Goal: Find specific page/section: Find specific page/section

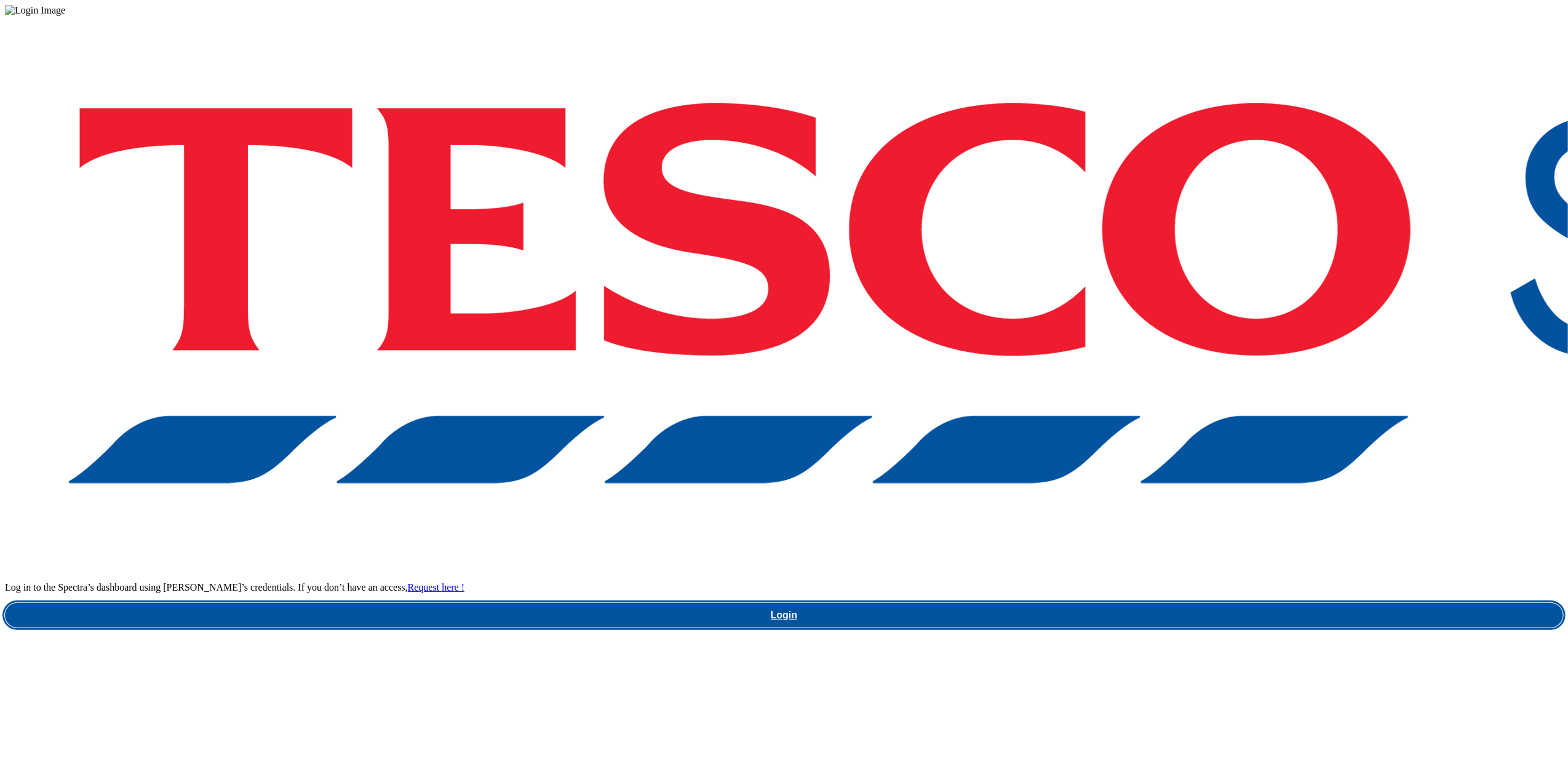
click at [1099, 602] on link "Login" at bounding box center [784, 614] width 1558 height 24
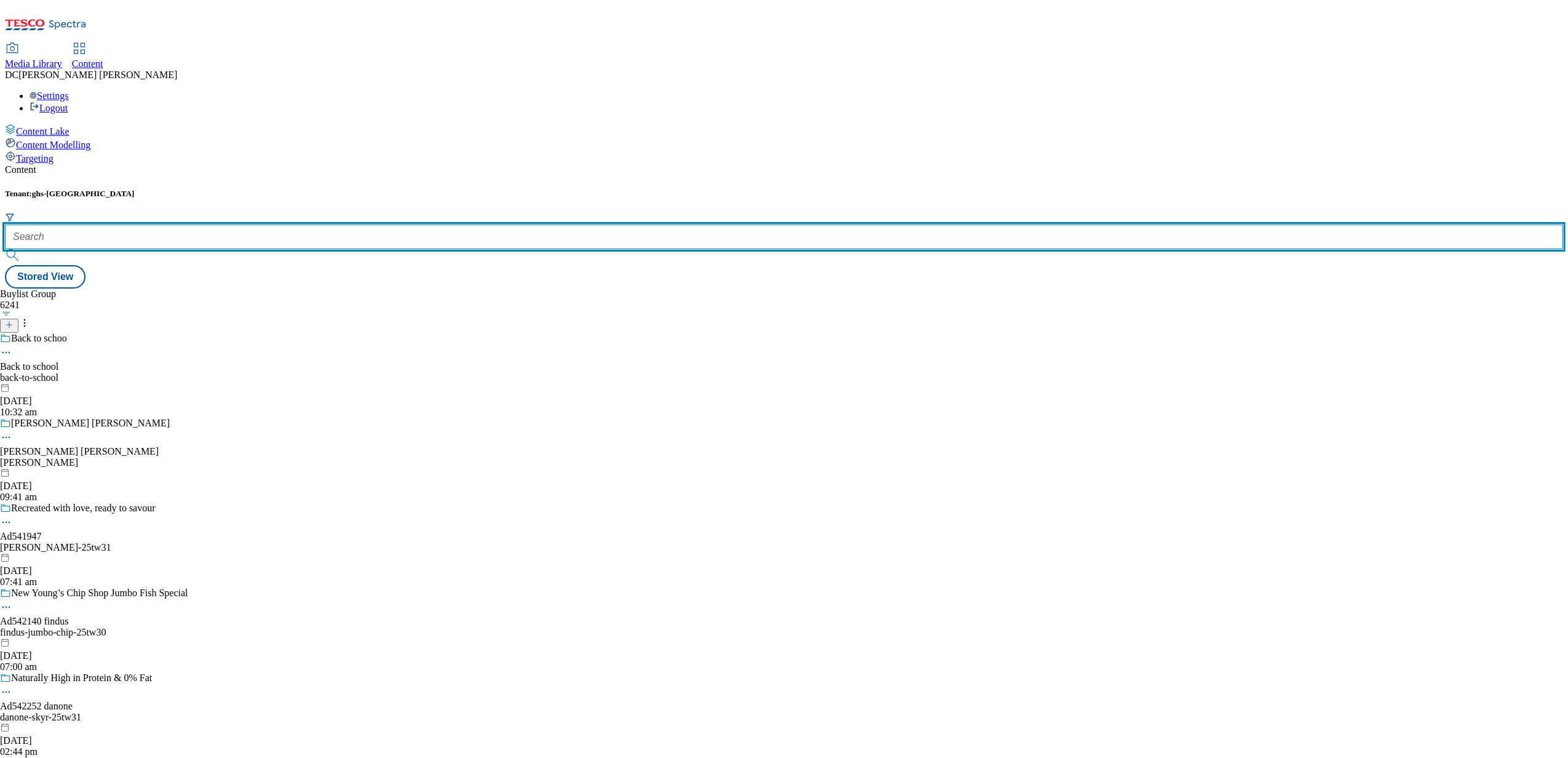
click at [266, 225] on input "text" at bounding box center [784, 236] width 1558 height 24
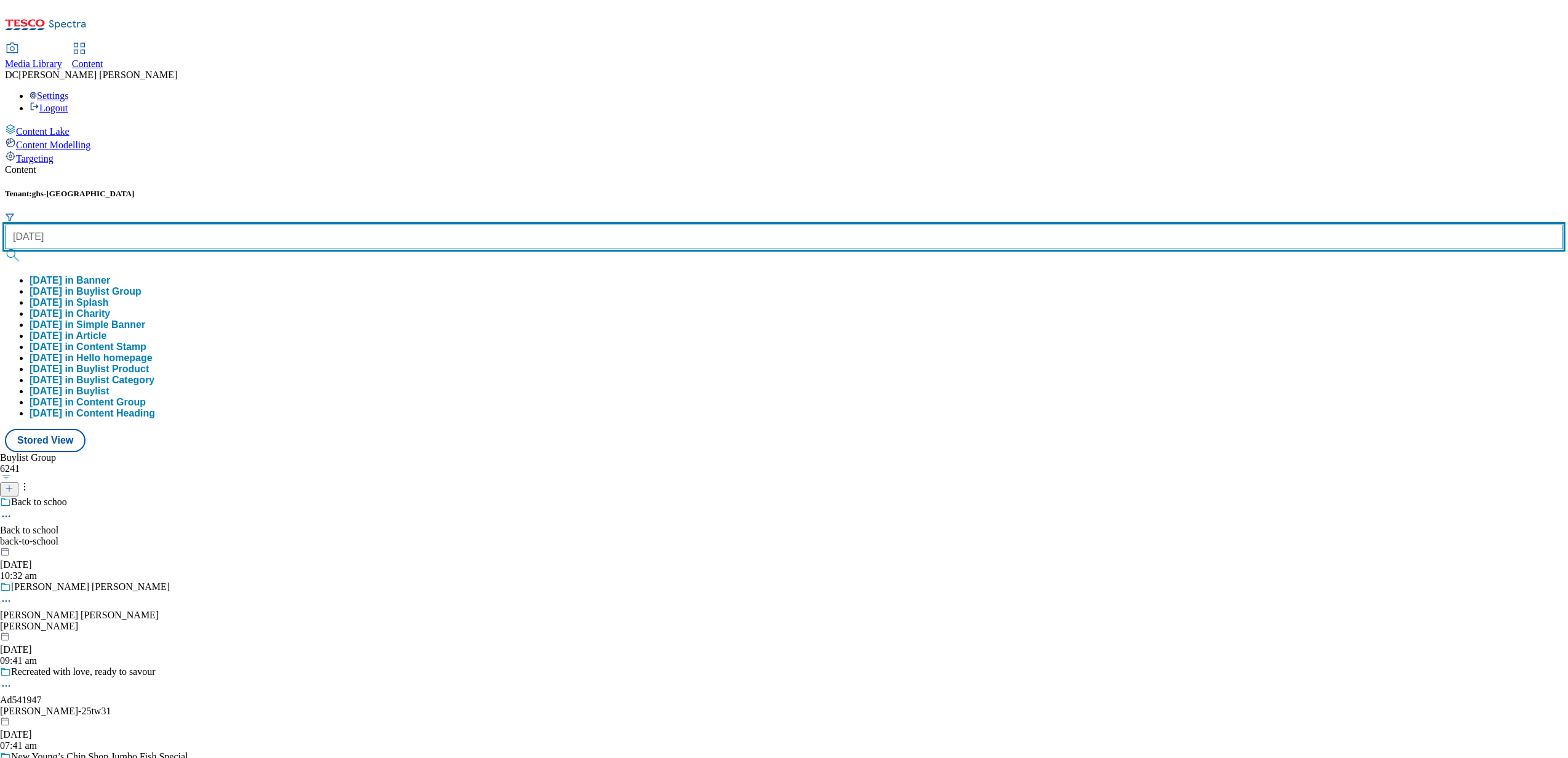
type input "[DATE]"
click at [5, 249] on button "submit" at bounding box center [14, 255] width 18 height 13
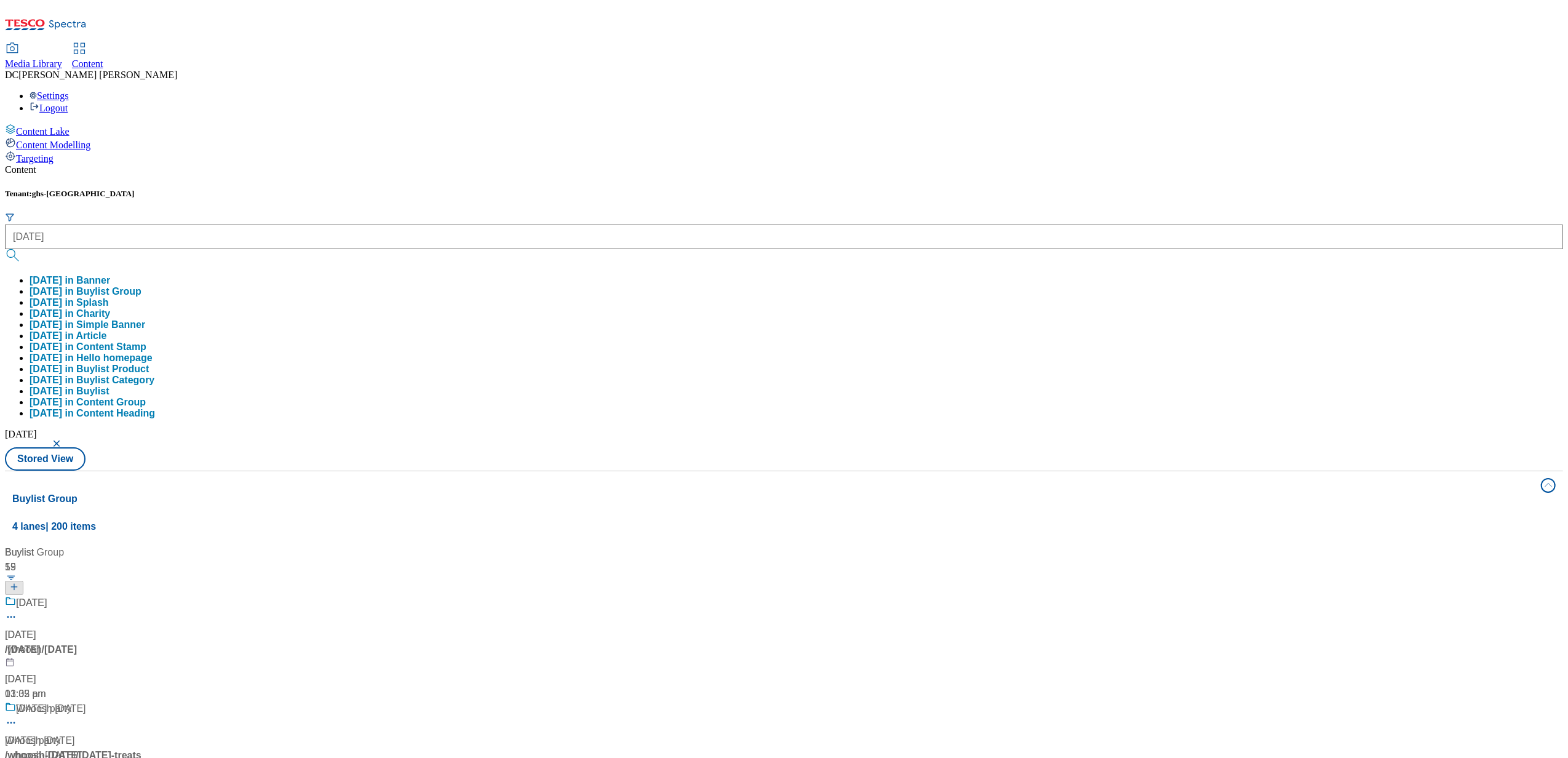
click at [649, 164] on div "Content Tenant: ghs-uk halloween halloween in Banner halloween in Buylist Group…" at bounding box center [784, 586] width 1558 height 843
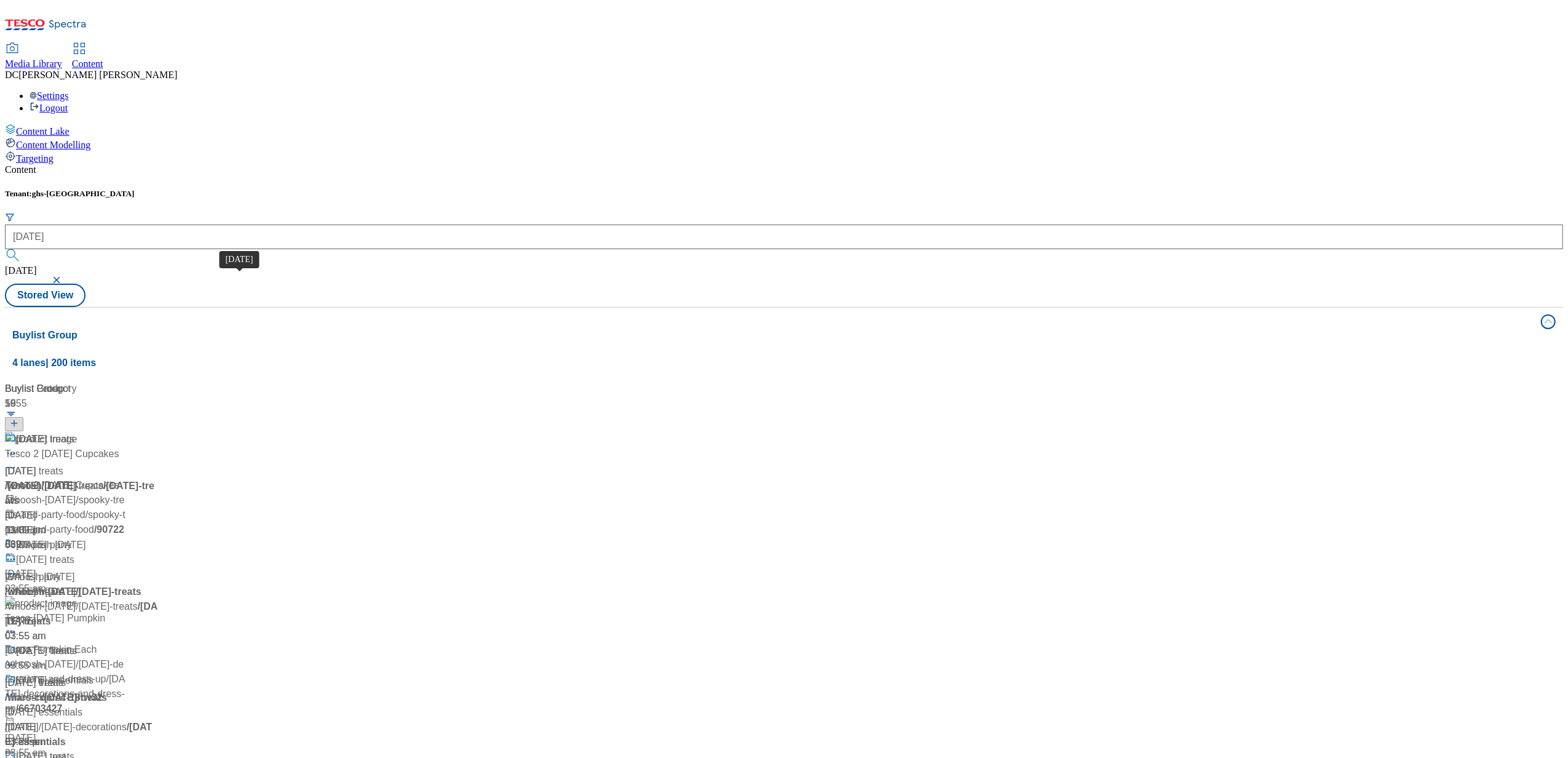
click at [36, 463] on span "Halloween" at bounding box center [20, 470] width 31 height 15
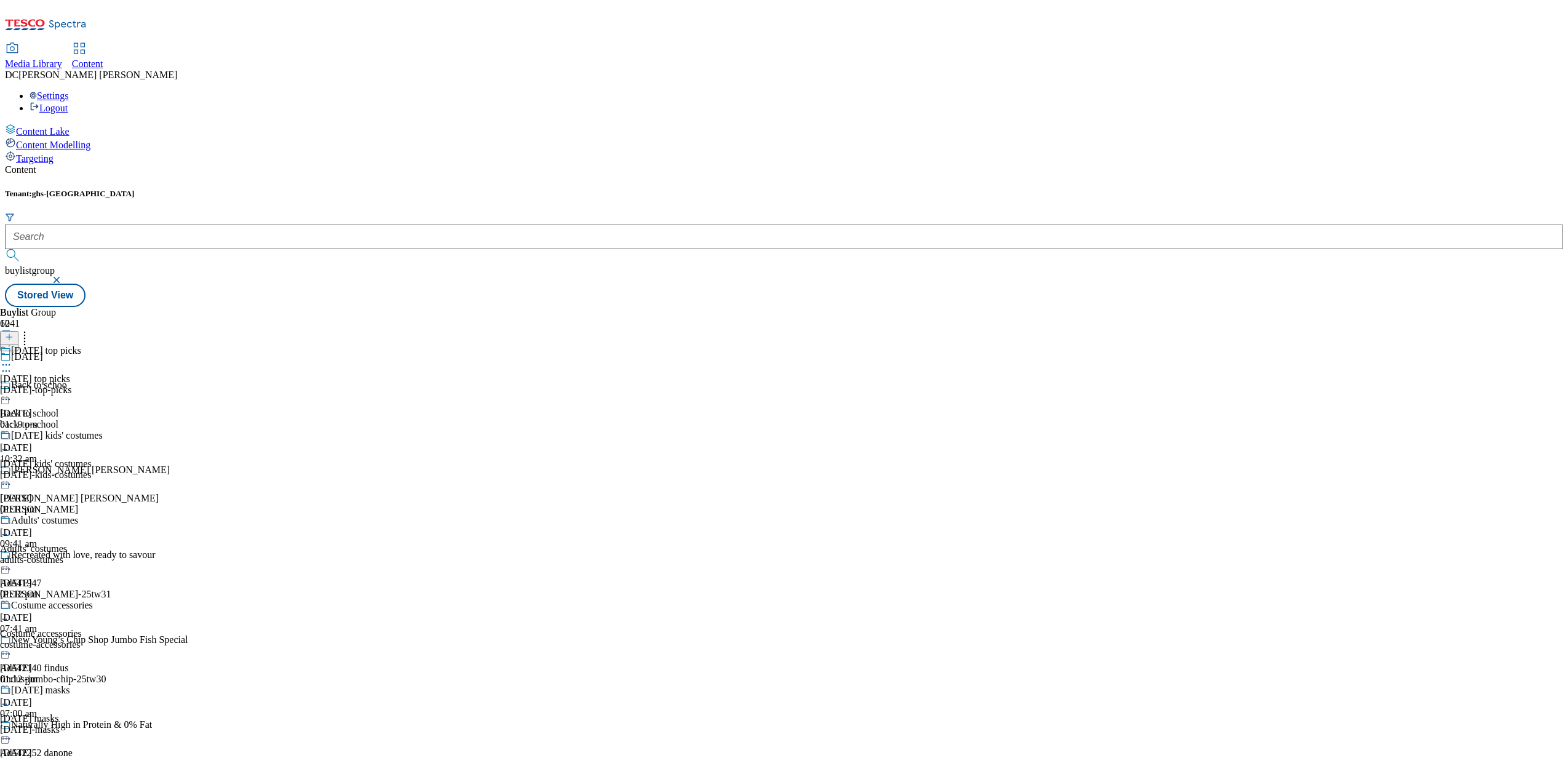
click at [103, 469] on div "halloween-kids-costumes" at bounding box center [52, 474] width 103 height 11
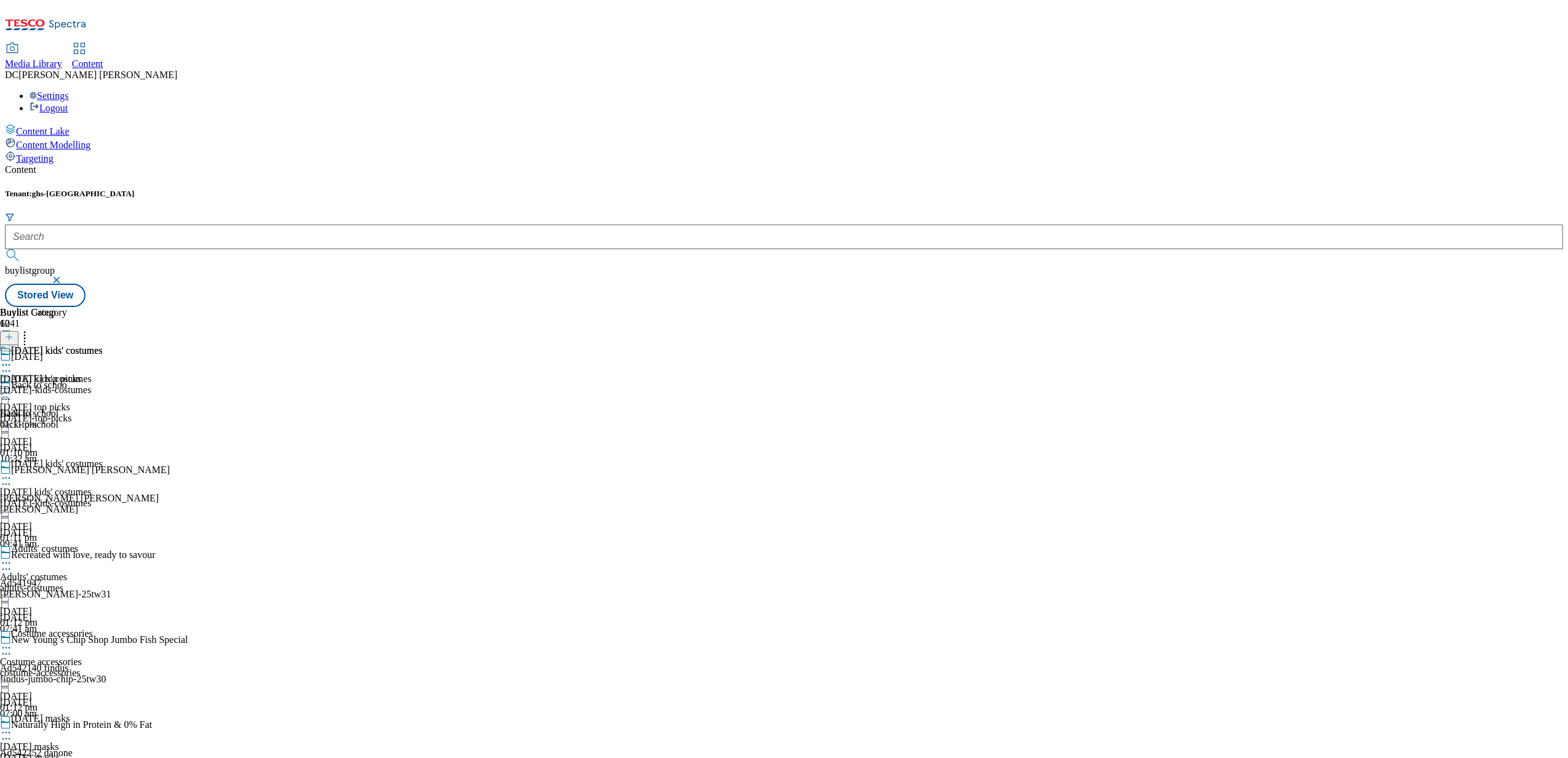
click at [103, 384] on div "halloween-kids-costumes" at bounding box center [52, 389] width 103 height 11
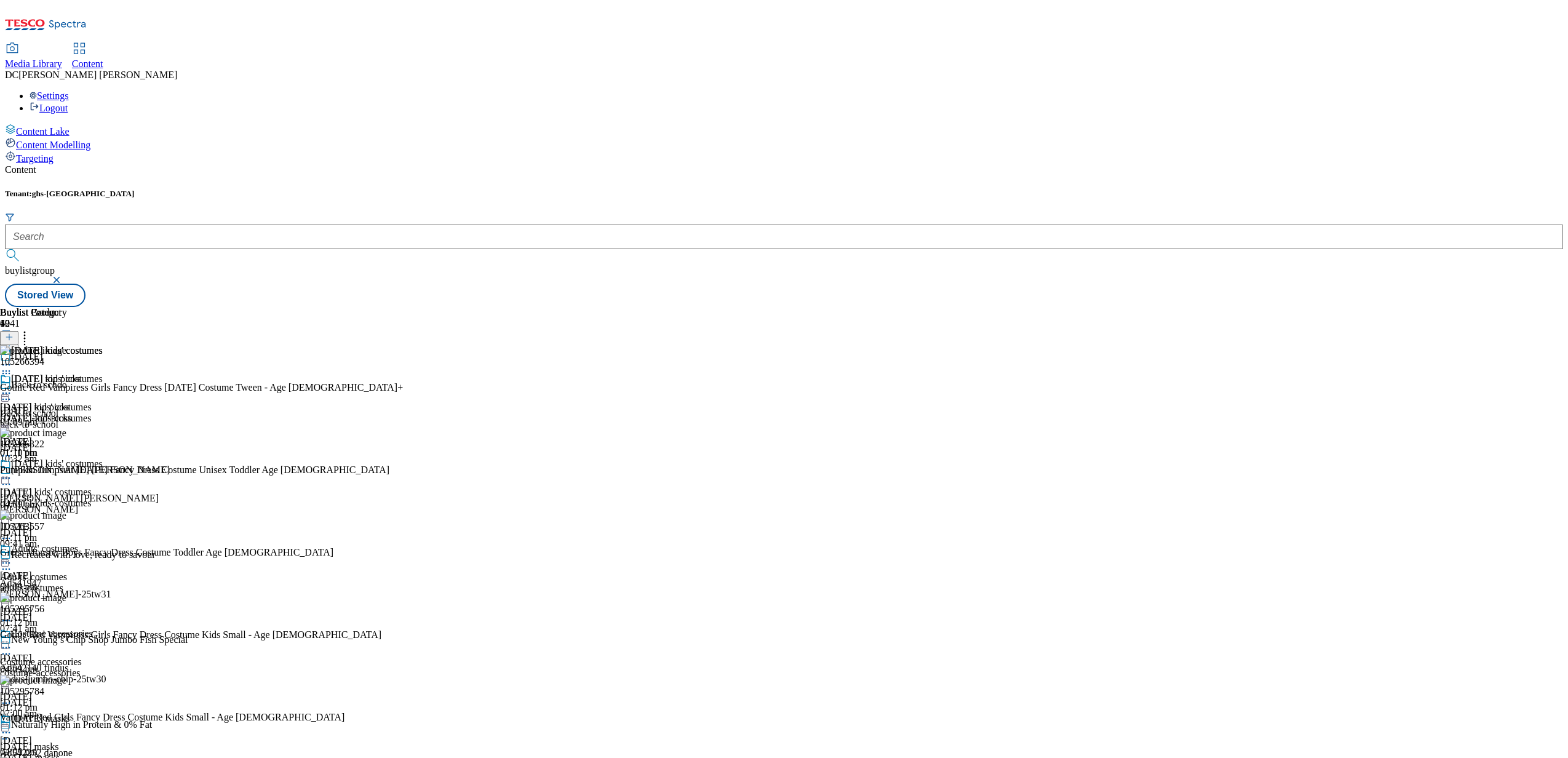
click at [103, 375] on div "Halloween kids' costumes Halloween kids' costumes halloween-kids-costumes 10 Se…" at bounding box center [52, 415] width 103 height 85
